Goal: Check status: Check status

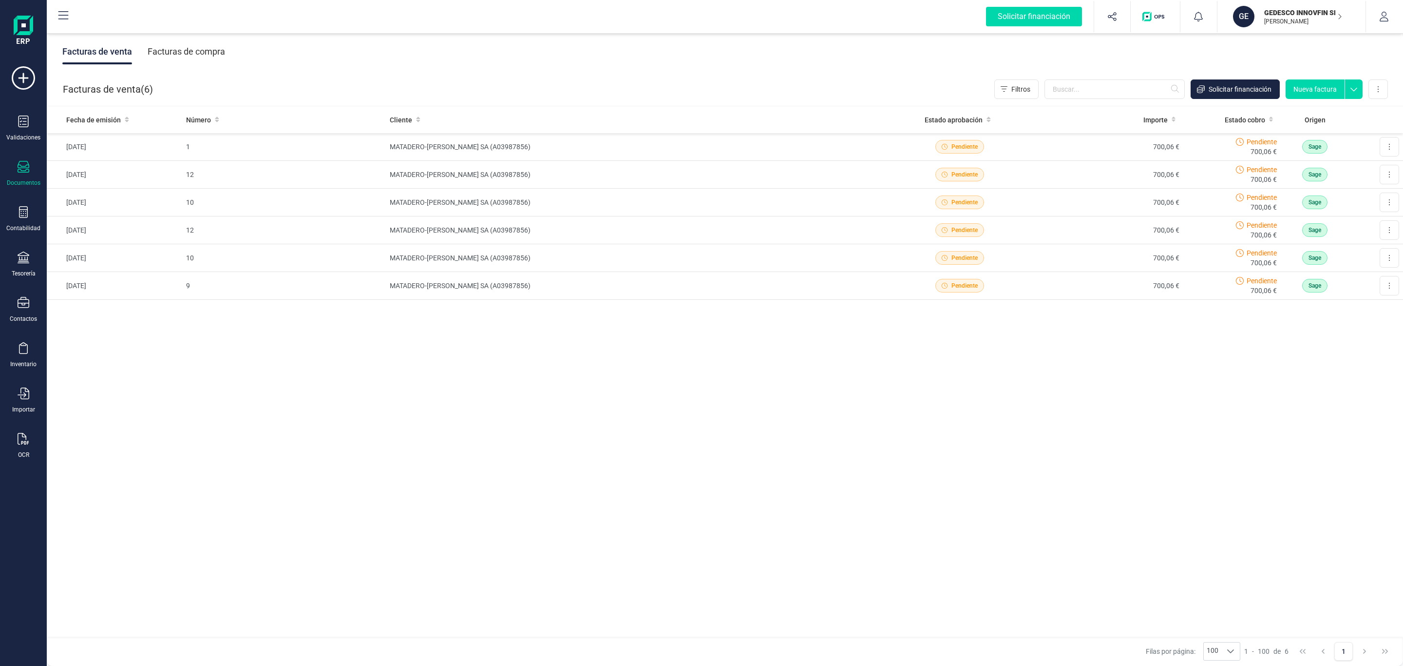
click at [1300, 12] on p "GEDESCO INNOVFIN SL" at bounding box center [1304, 13] width 78 height 10
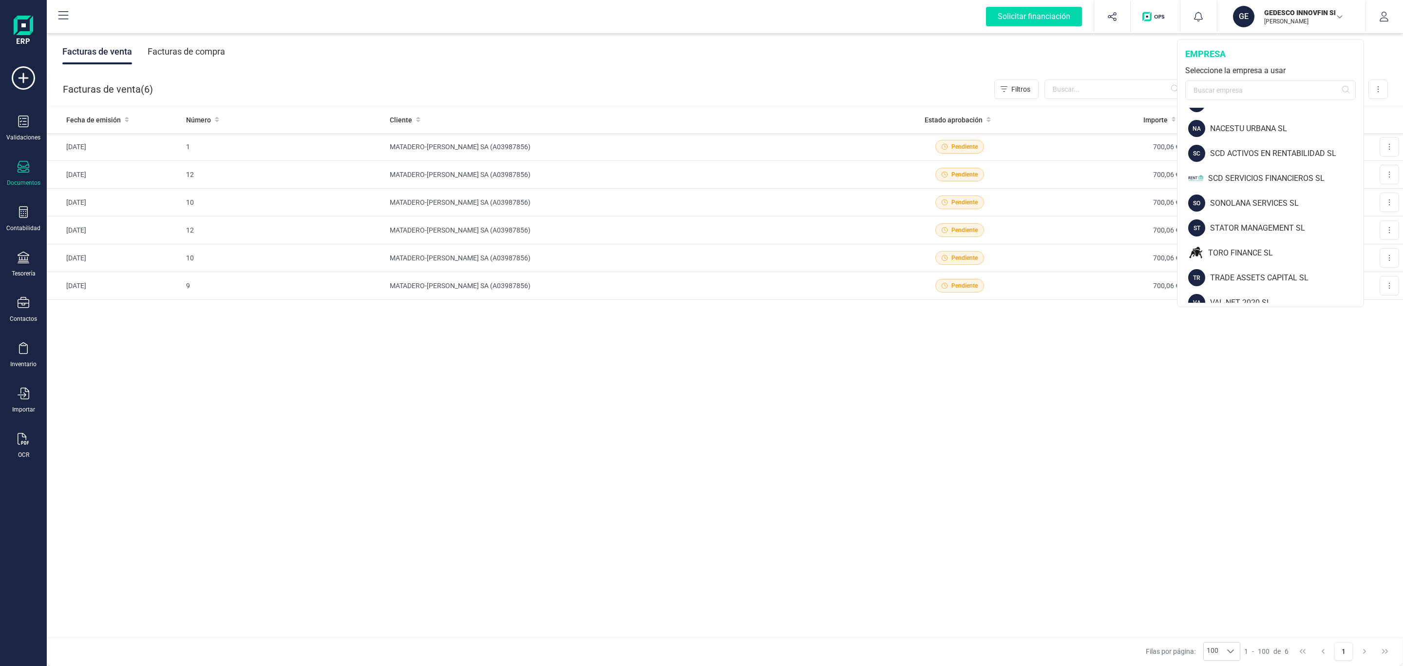
scroll to position [575, 0]
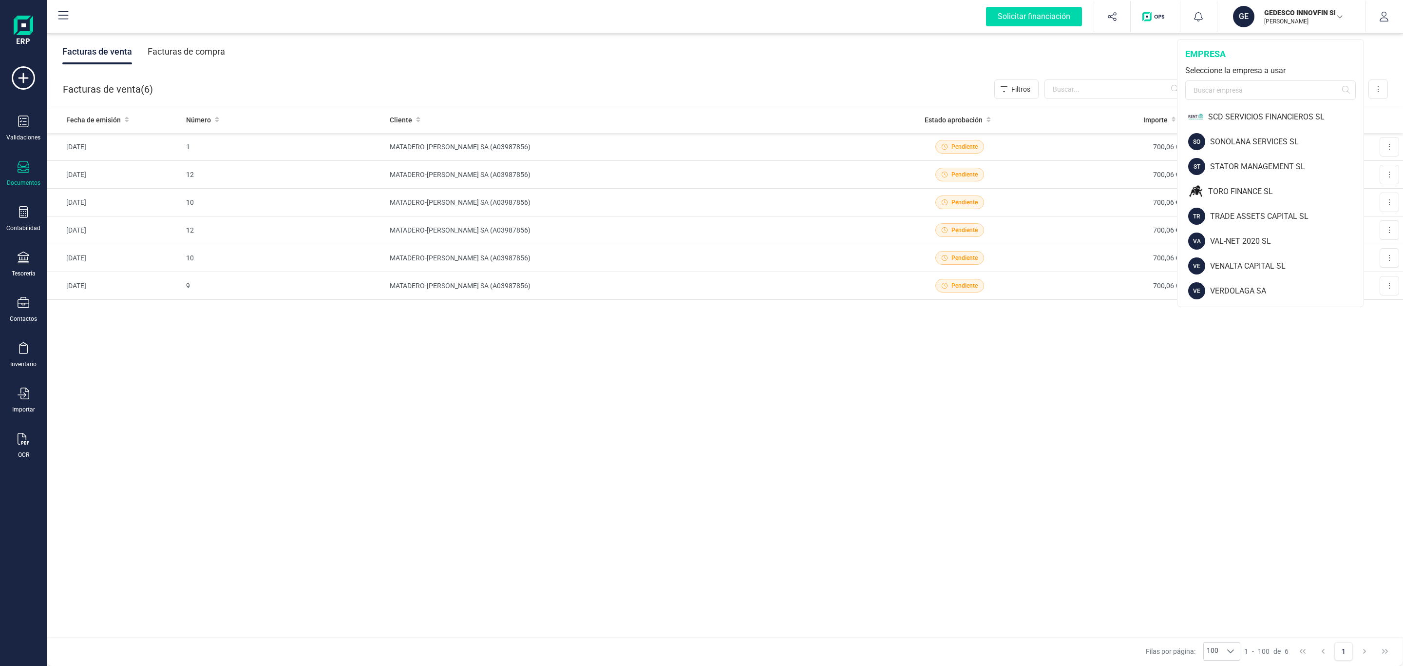
click at [1106, 388] on div "Fecha de emisión Número Cliente Estado aprobación Importe Estado cobro Origen […" at bounding box center [725, 371] width 1357 height 531
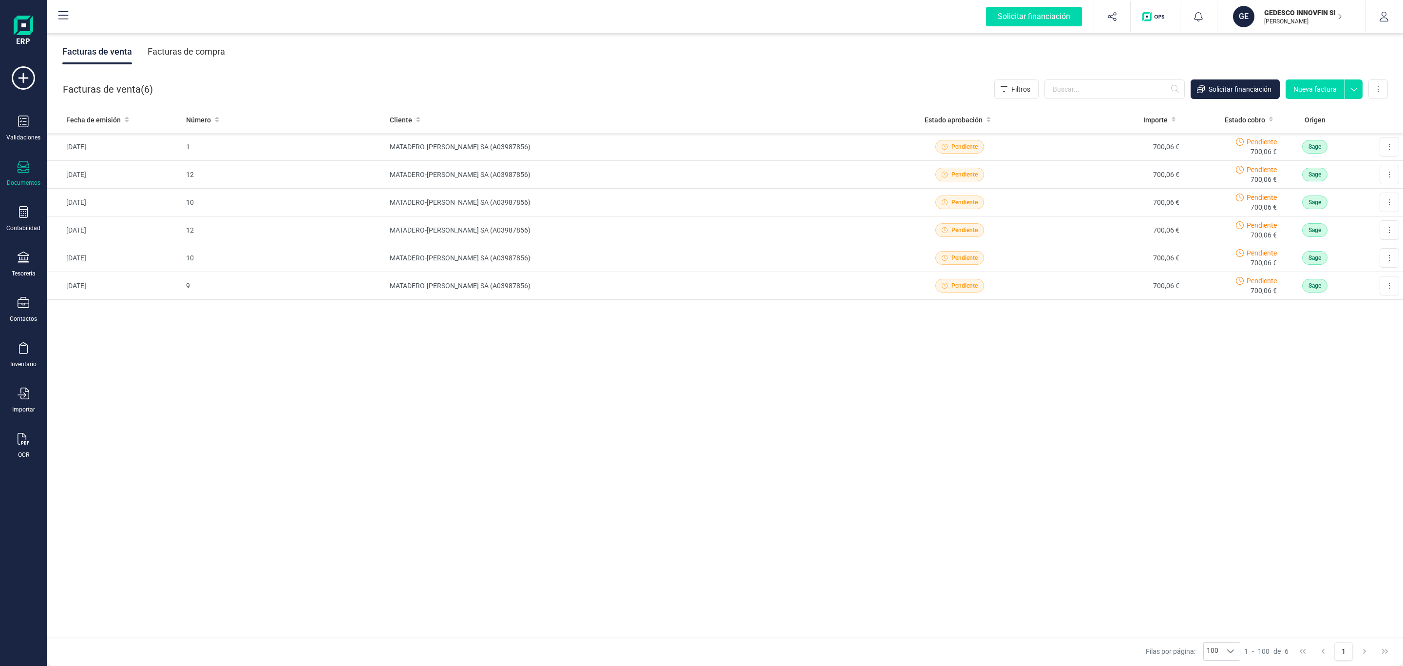
click at [278, 56] on div "Facturas de venta Facturas de compra" at bounding box center [725, 51] width 1357 height 41
click at [1284, 18] on p "[PERSON_NAME]" at bounding box center [1304, 22] width 78 height 8
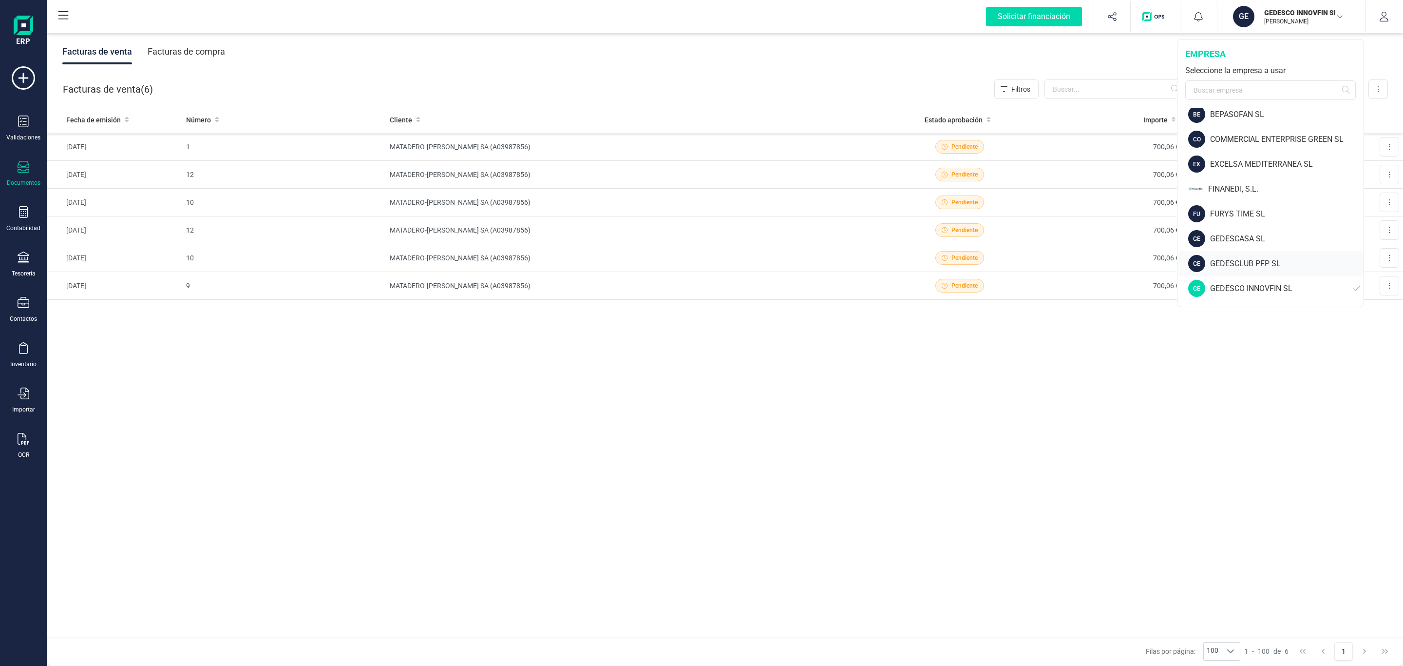
scroll to position [219, 0]
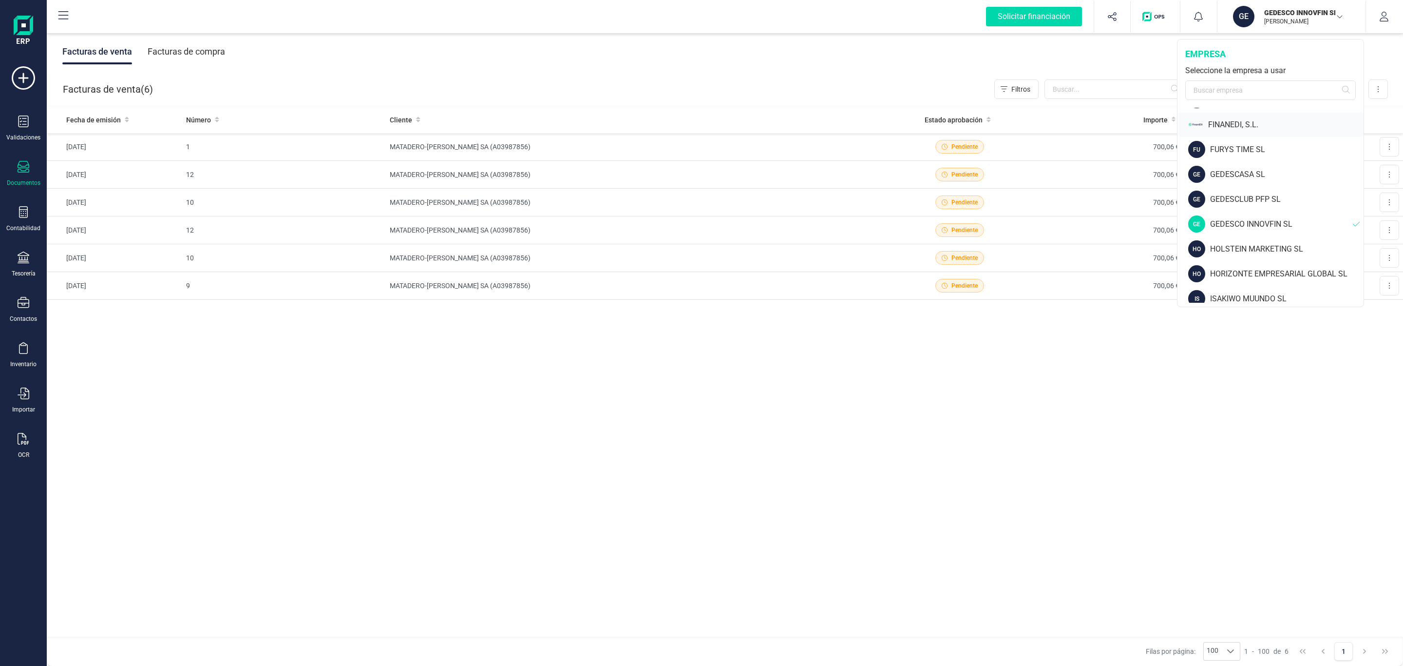
click at [1242, 129] on div "FINANEDI, S.L." at bounding box center [1286, 125] width 155 height 12
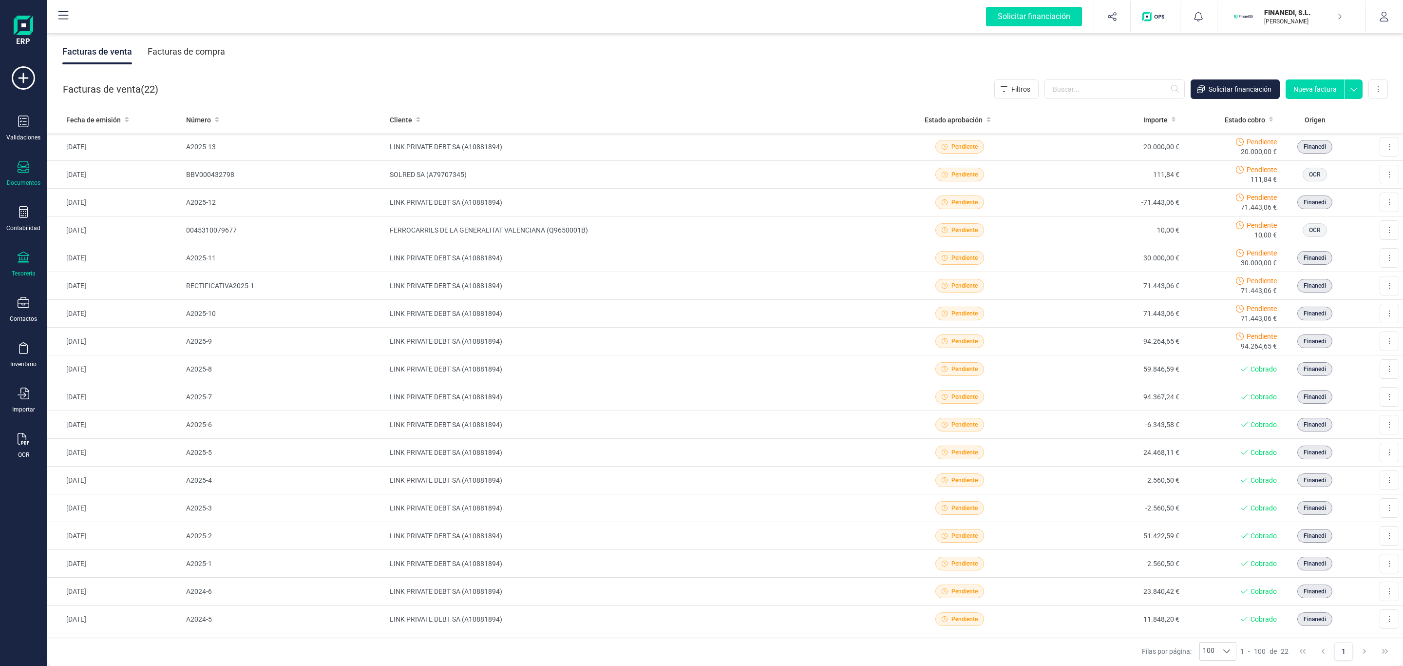
click at [26, 253] on icon at bounding box center [24, 257] width 12 height 12
click at [103, 166] on span "Cuentas bancarias" at bounding box center [119, 166] width 86 height 12
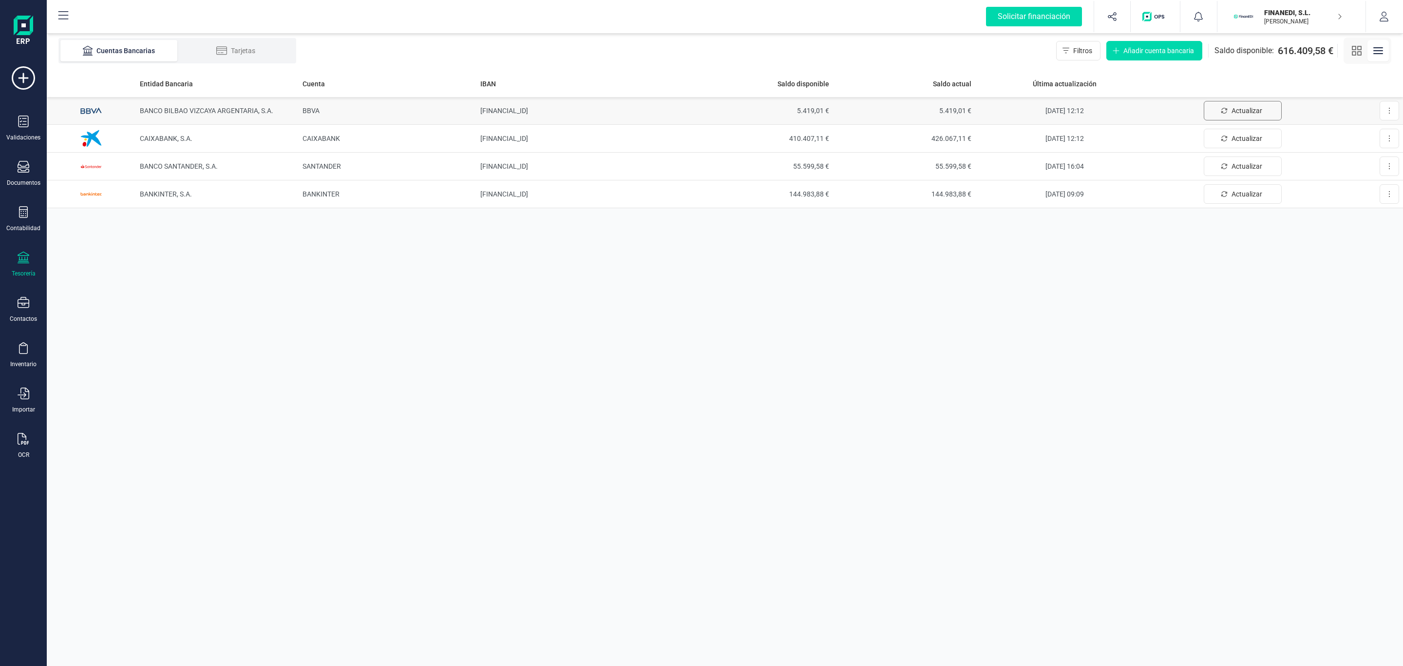
click at [1221, 110] on icon "Actualizar" at bounding box center [1224, 110] width 7 height 7
click at [1231, 145] on button "Actualizar" at bounding box center [1243, 138] width 78 height 19
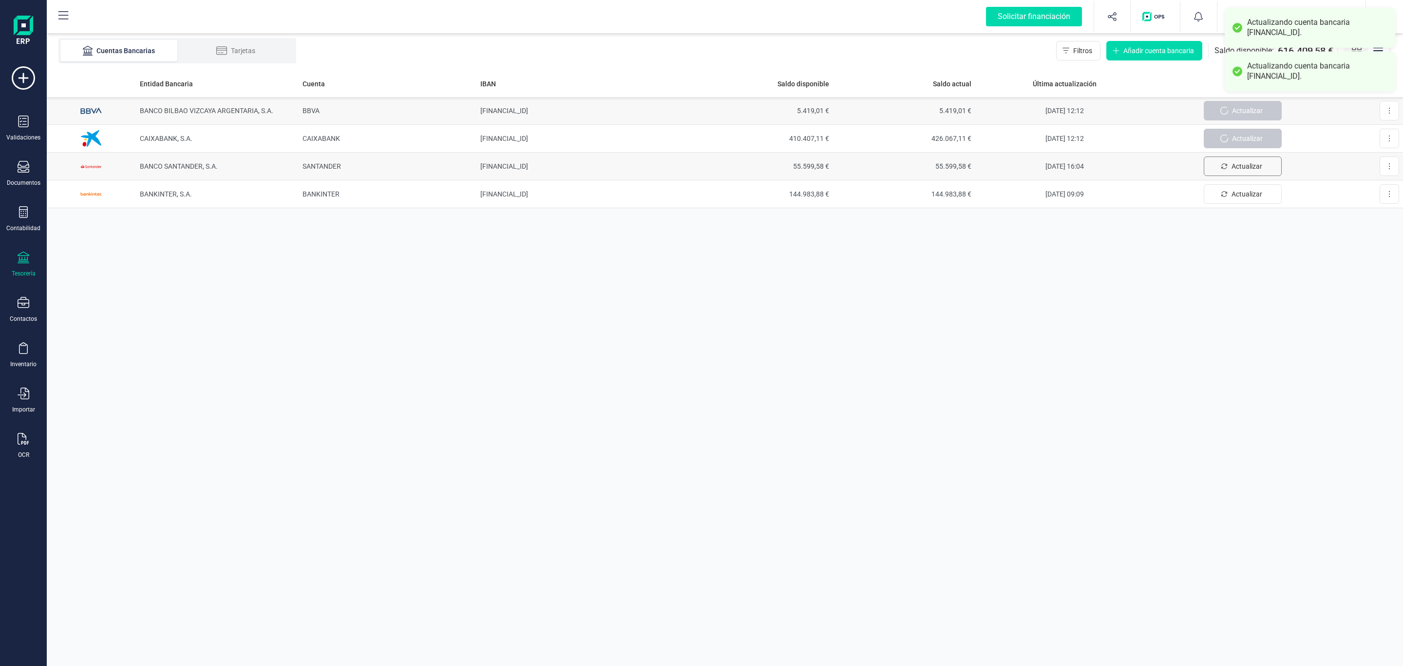
click at [1243, 167] on span "Actualizar" at bounding box center [1247, 166] width 31 height 10
click at [1249, 193] on span "Actualizar" at bounding box center [1247, 194] width 31 height 10
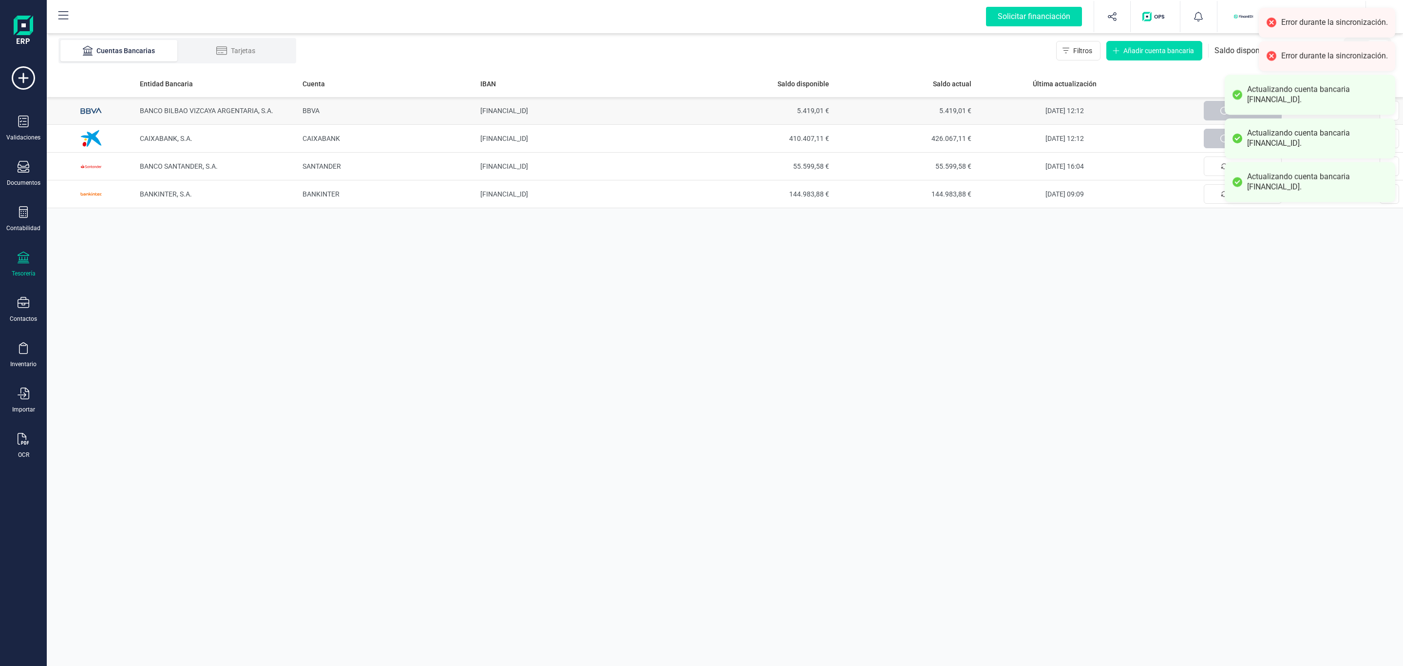
click at [1138, 281] on div "Entidad Bancaria Cuenta IBAN Saldo disponible Saldo actual Última actualización…" at bounding box center [725, 368] width 1357 height 596
